Goal: Navigation & Orientation: Understand site structure

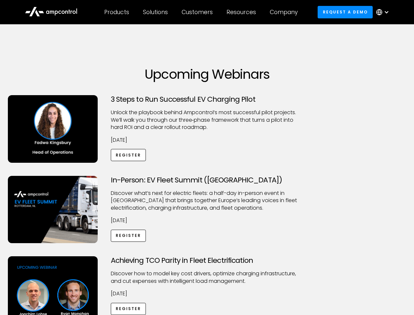
click at [202, 12] on div "Customers" at bounding box center [197, 12] width 31 height 7
click at [116, 12] on div "Products" at bounding box center [116, 12] width 25 height 7
click at [156, 12] on div "Solutions" at bounding box center [155, 12] width 25 height 7
click at [198, 12] on div "Customers" at bounding box center [197, 12] width 31 height 7
click at [243, 12] on div "Resources" at bounding box center [242, 12] width 30 height 7
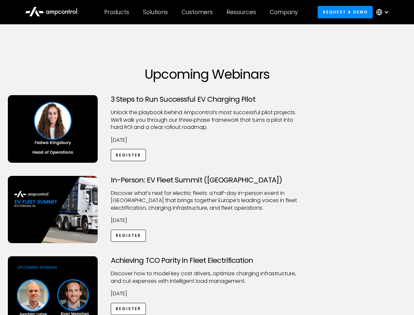
click at [286, 12] on div "Company" at bounding box center [284, 12] width 28 height 7
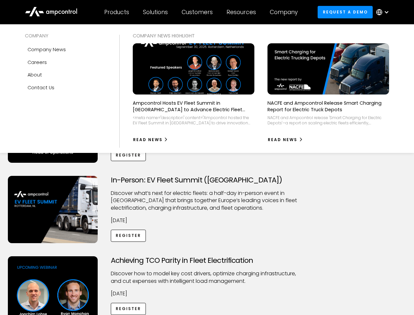
click at [384, 12] on div at bounding box center [386, 12] width 5 height 5
